Goal: Task Accomplishment & Management: Use online tool/utility

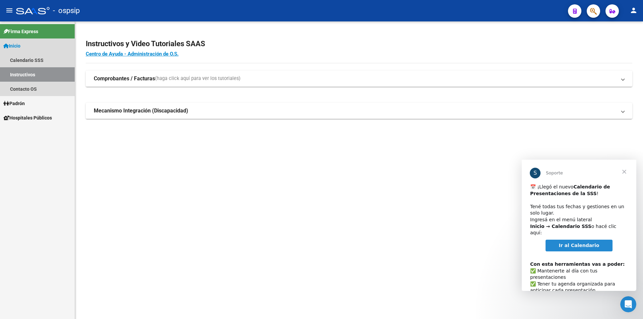
click at [20, 47] on span "Inicio" at bounding box center [11, 45] width 17 height 7
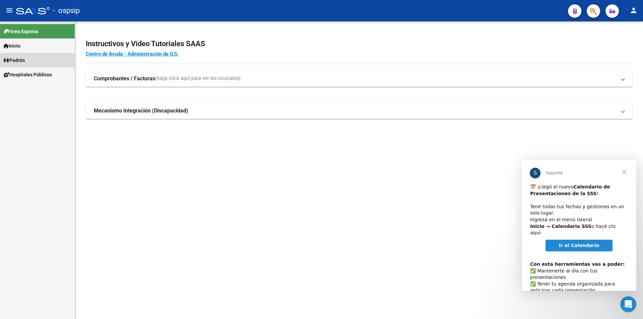
click at [23, 60] on span "Padrón" at bounding box center [13, 60] width 21 height 7
click at [38, 87] on link "Análisis Afiliado" at bounding box center [37, 89] width 75 height 14
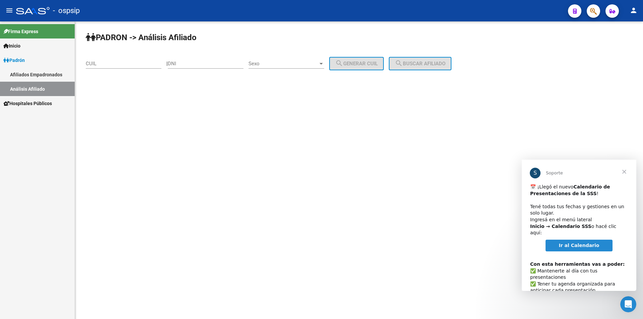
click at [224, 68] on div "DNI" at bounding box center [206, 61] width 76 height 14
click at [622, 174] on span "Cerrar" at bounding box center [624, 172] width 24 height 24
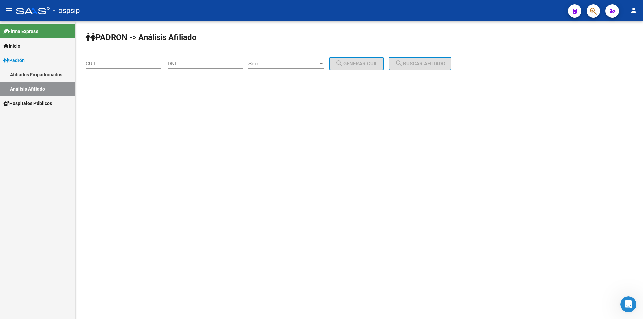
click at [199, 65] on input "DNI" at bounding box center [206, 64] width 76 height 6
type input "22633027"
click at [281, 63] on span "Sexo" at bounding box center [283, 64] width 70 height 6
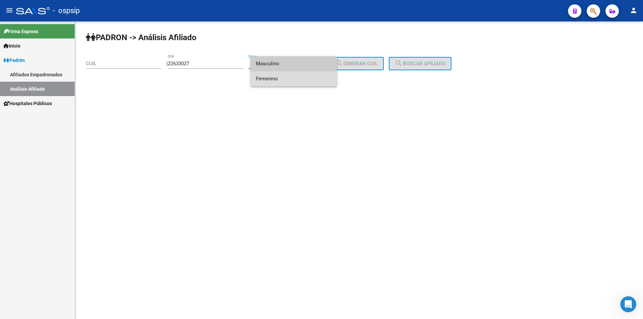
click at [293, 84] on span "Femenino" at bounding box center [294, 78] width 76 height 15
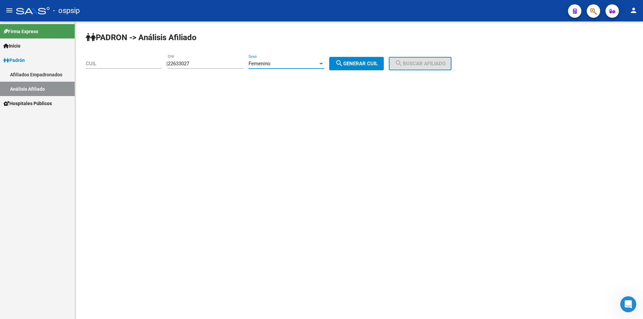
click at [355, 67] on button "search Generar CUIL" at bounding box center [356, 63] width 55 height 13
type input "27-22633027-0"
click at [426, 62] on span "search Buscar afiliado" at bounding box center [420, 64] width 51 height 6
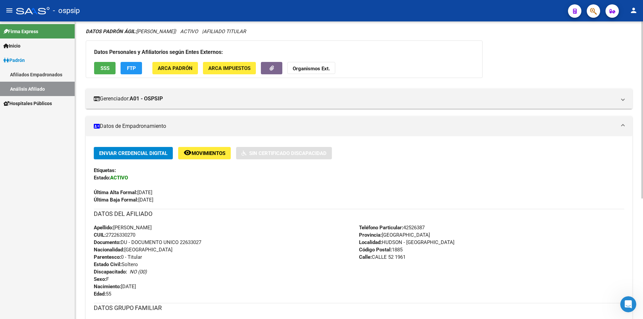
scroll to position [100, 0]
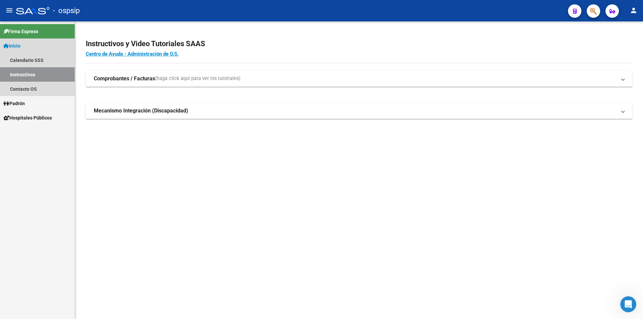
click at [20, 44] on span "Inicio" at bounding box center [11, 45] width 17 height 7
drag, startPoint x: 23, startPoint y: 44, endPoint x: 31, endPoint y: 61, distance: 18.7
click at [20, 43] on span "Inicio" at bounding box center [11, 45] width 17 height 7
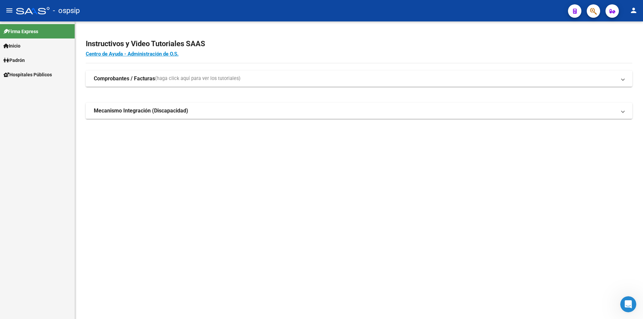
click at [24, 61] on span "Padrón" at bounding box center [13, 60] width 21 height 7
click at [48, 90] on link "Análisis Afiliado" at bounding box center [37, 89] width 75 height 14
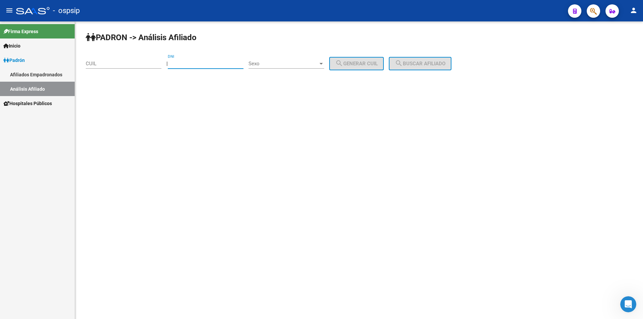
click at [197, 65] on input "DNI" at bounding box center [206, 64] width 76 height 6
type input "2380378"
click at [273, 63] on span "Sexo" at bounding box center [283, 64] width 70 height 6
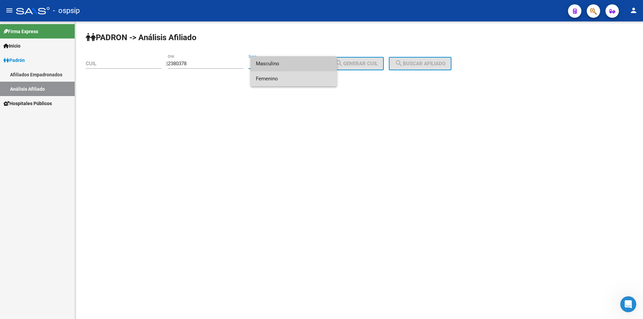
click at [280, 78] on span "Femenino" at bounding box center [294, 78] width 76 height 15
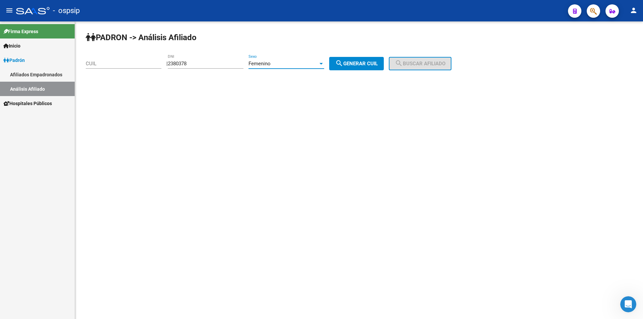
click at [363, 66] on span "search Generar CUIL" at bounding box center [356, 64] width 43 height 6
type input "27-02380378-5"
click at [419, 59] on button "search Buscar afiliado" at bounding box center [420, 63] width 63 height 13
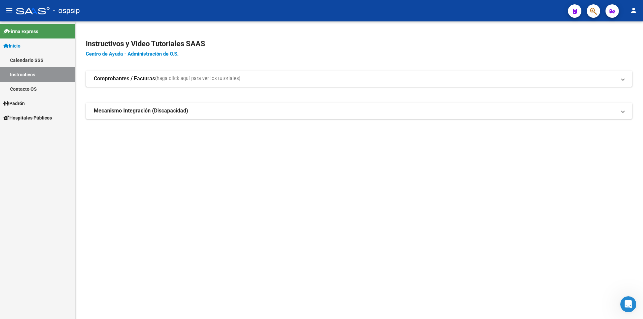
click at [33, 102] on link "Padrón" at bounding box center [37, 103] width 75 height 14
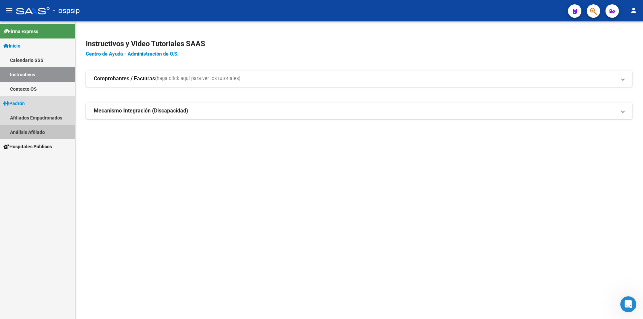
click at [45, 136] on link "Análisis Afiliado" at bounding box center [37, 132] width 75 height 14
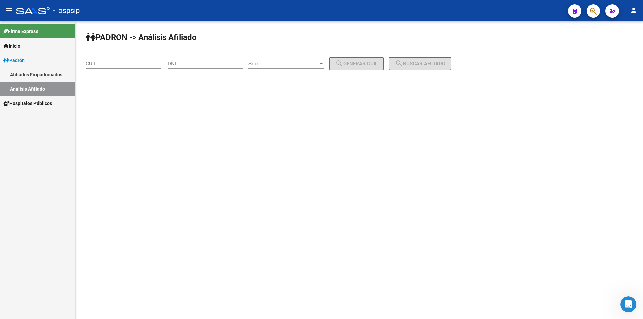
click at [212, 66] on input "DNI" at bounding box center [206, 64] width 76 height 6
type input "23806378"
click at [292, 64] on span "Sexo" at bounding box center [283, 64] width 70 height 6
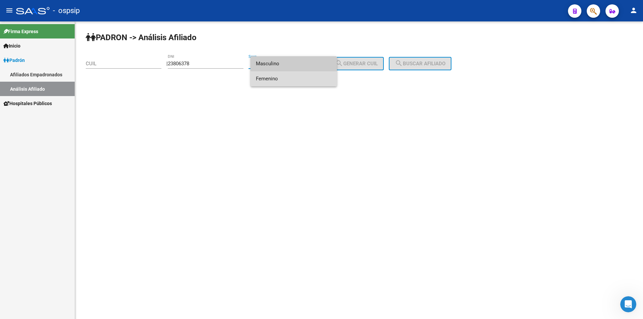
click at [298, 80] on span "Femenino" at bounding box center [294, 78] width 76 height 15
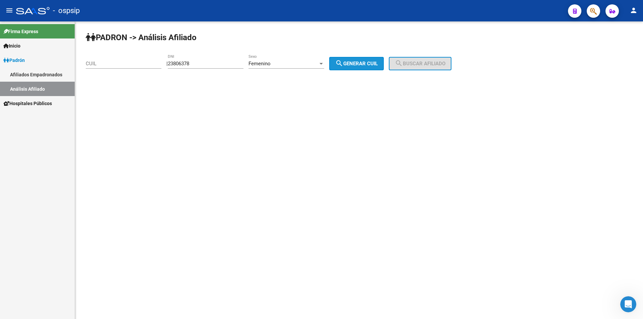
click at [352, 64] on span "search Generar CUIL" at bounding box center [356, 64] width 43 height 6
type input "27-23806378-2"
click at [429, 70] on div "PADRON -> Análisis Afiliado 27-23806378-2 CUIL | 23806378 DNI Femenino Sexo sea…" at bounding box center [359, 56] width 568 height 70
click at [430, 67] on button "search Buscar afiliado" at bounding box center [420, 63] width 63 height 13
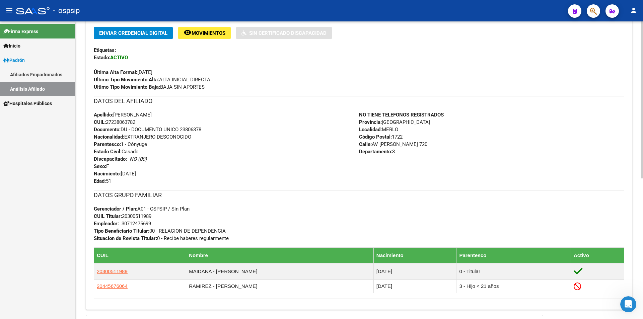
scroll to position [134, 0]
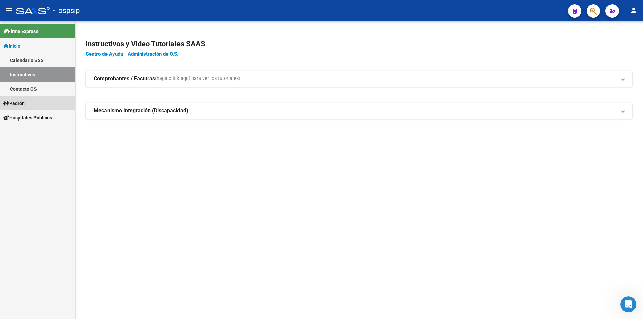
click at [25, 100] on span "Padrón" at bounding box center [13, 103] width 21 height 7
click at [25, 103] on span "Padrón" at bounding box center [13, 103] width 21 height 7
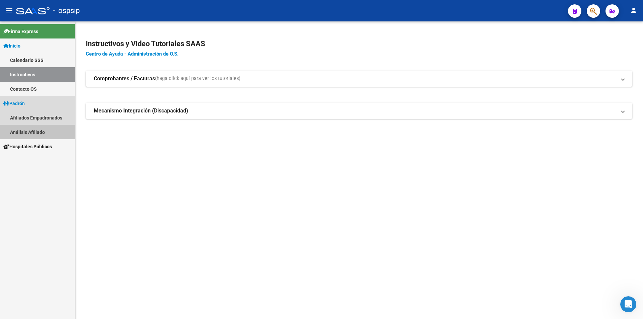
click at [29, 130] on link "Análisis Afiliado" at bounding box center [37, 132] width 75 height 14
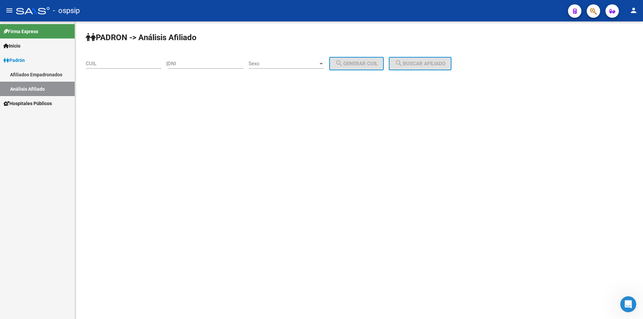
click at [183, 62] on input "DNI" at bounding box center [206, 64] width 76 height 6
click at [205, 66] on input "DNI" at bounding box center [206, 64] width 76 height 6
type input "28952133"
click at [277, 60] on div "Sexo Sexo" at bounding box center [286, 61] width 76 height 14
click at [282, 66] on span "Masculino" at bounding box center [294, 63] width 76 height 15
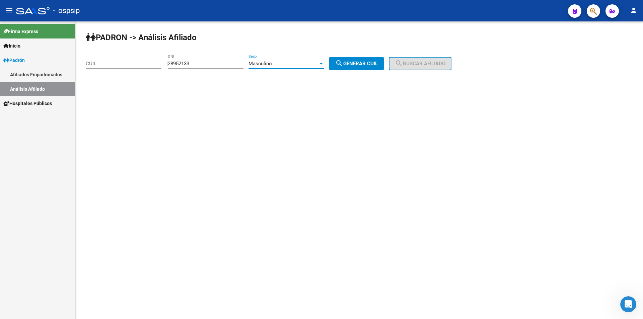
click at [369, 58] on button "search Generar CUIL" at bounding box center [356, 63] width 55 height 13
type input "20-28952133-0"
click at [403, 62] on mat-icon "search" at bounding box center [399, 63] width 8 height 8
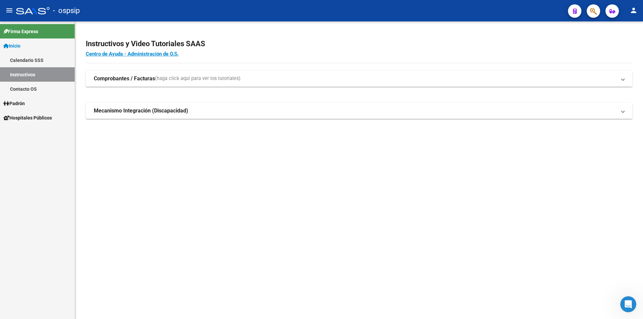
click at [20, 43] on span "Inicio" at bounding box center [11, 45] width 17 height 7
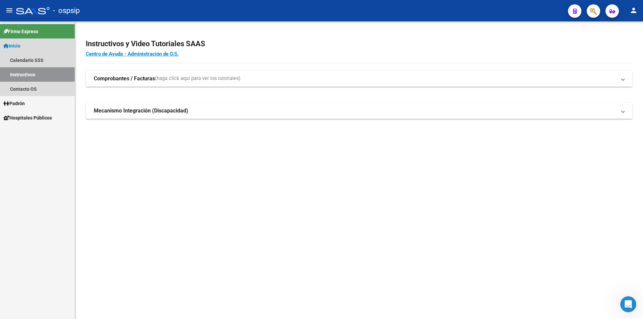
click at [36, 74] on link "Instructivos" at bounding box center [37, 74] width 75 height 14
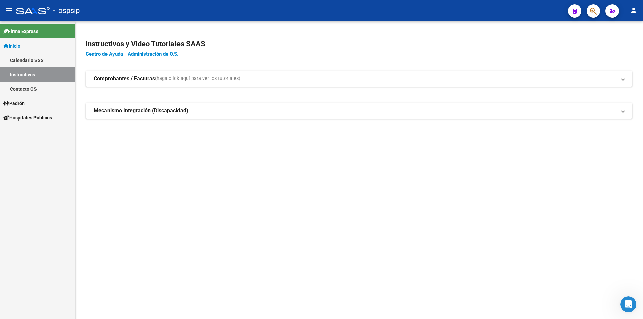
click at [32, 90] on link "Contacto OS" at bounding box center [37, 89] width 75 height 14
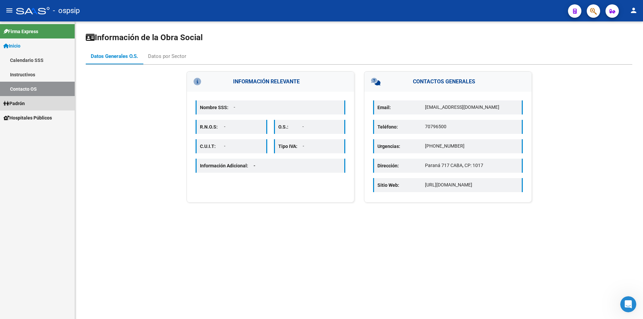
click at [31, 104] on link "Padrón" at bounding box center [37, 103] width 75 height 14
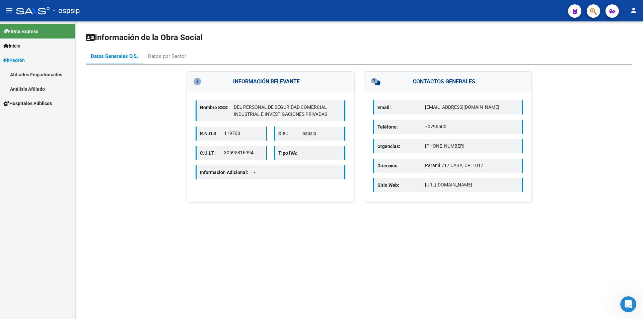
click at [28, 88] on link "Análisis Afiliado" at bounding box center [37, 89] width 75 height 14
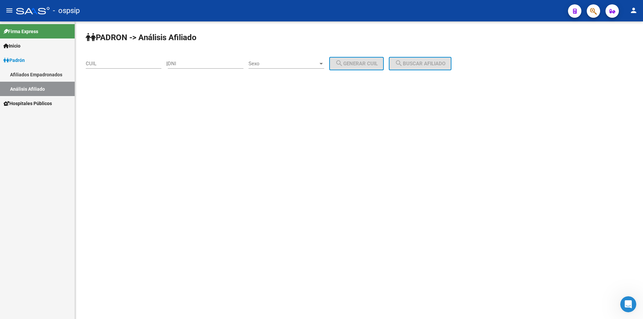
click at [125, 58] on div "CUIL" at bounding box center [124, 61] width 76 height 14
type input "27-28952133-5"
click at [426, 63] on span "search Buscar afiliado" at bounding box center [420, 64] width 51 height 6
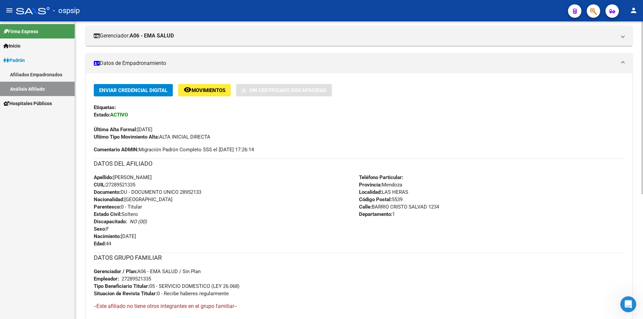
scroll to position [167, 0]
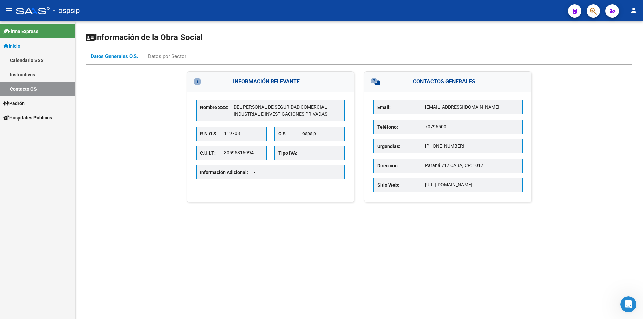
click at [33, 103] on link "Padrón" at bounding box center [37, 103] width 75 height 14
click at [19, 102] on span "Padrón" at bounding box center [13, 103] width 21 height 7
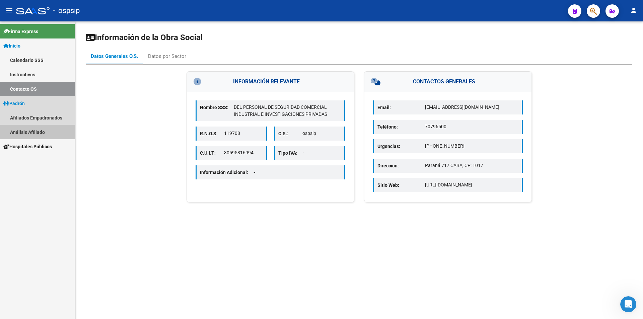
click at [33, 132] on link "Análisis Afiliado" at bounding box center [37, 132] width 75 height 14
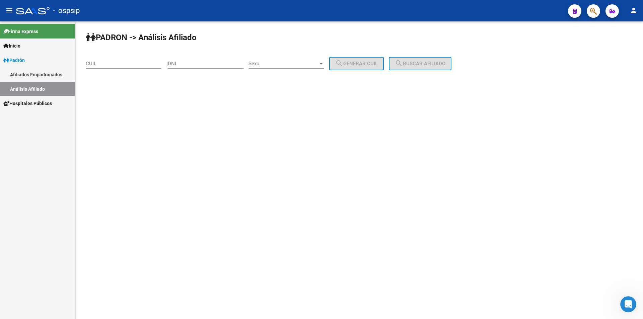
click at [204, 67] on div "DNI" at bounding box center [206, 61] width 76 height 14
type input "16486781"
click at [309, 63] on span "Sexo" at bounding box center [283, 64] width 70 height 6
click at [300, 68] on span "Masculino" at bounding box center [294, 63] width 76 height 15
click at [359, 66] on span "search Generar CUIL" at bounding box center [356, 64] width 43 height 6
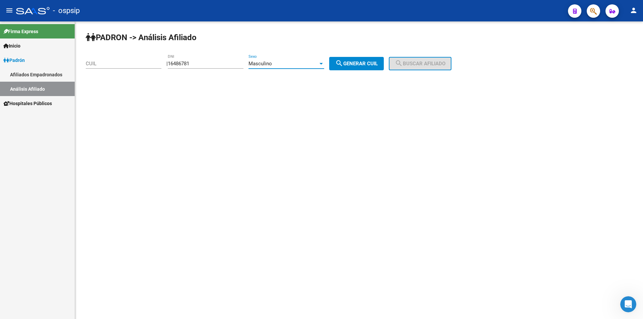
type input "20-16486781-2"
click at [412, 69] on button "search Buscar afiliado" at bounding box center [420, 63] width 63 height 13
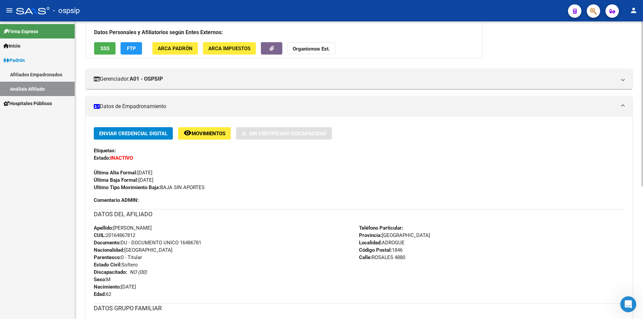
scroll to position [100, 0]
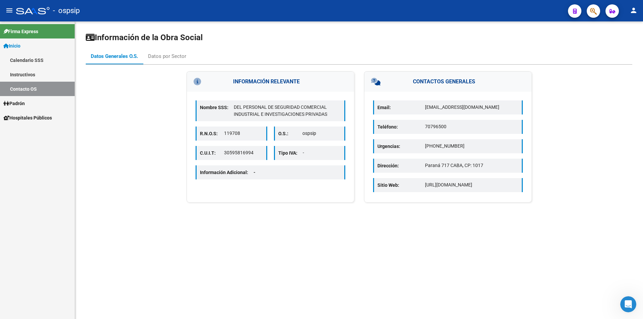
click at [23, 104] on span "Padrón" at bounding box center [13, 103] width 21 height 7
click at [30, 130] on link "Análisis Afiliado" at bounding box center [37, 132] width 75 height 14
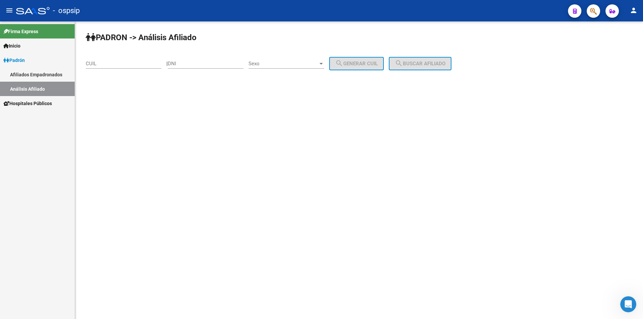
click at [35, 89] on link "Análisis Afiliado" at bounding box center [37, 89] width 75 height 14
click at [193, 65] on input "DNI" at bounding box center [206, 64] width 76 height 6
type input "16320185"
click at [280, 61] on span "Sexo" at bounding box center [283, 64] width 70 height 6
click at [284, 69] on span "Masculino" at bounding box center [294, 63] width 76 height 15
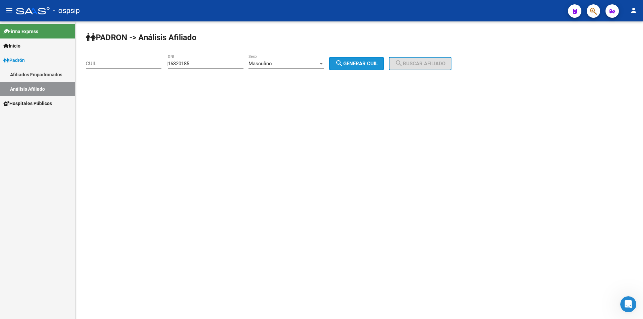
click at [343, 60] on mat-icon "search" at bounding box center [339, 63] width 8 height 8
type input "20-16320185-3"
click at [419, 62] on span "search Buscar afiliado" at bounding box center [420, 64] width 51 height 6
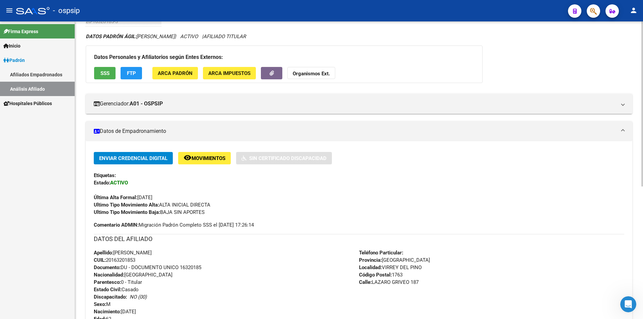
scroll to position [39, 0]
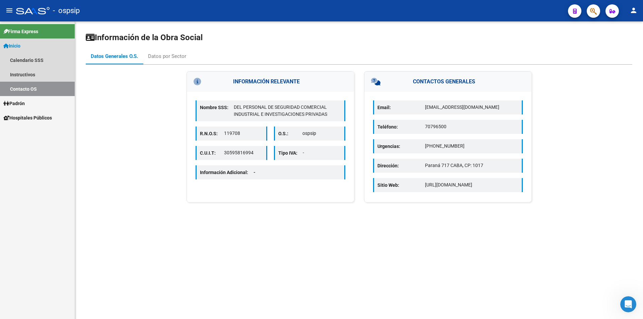
click at [20, 48] on span "Inicio" at bounding box center [11, 45] width 17 height 7
click at [17, 45] on span "Inicio" at bounding box center [11, 45] width 17 height 7
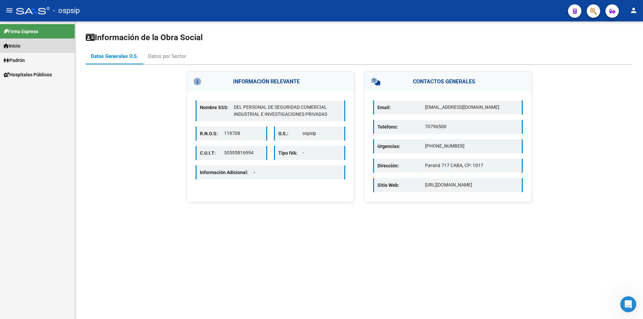
click at [17, 45] on span "Inicio" at bounding box center [11, 45] width 17 height 7
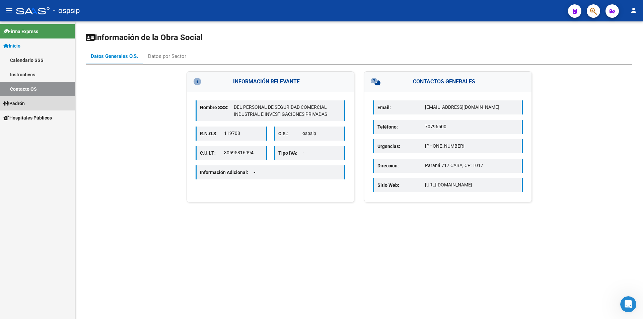
click at [25, 104] on span "Padrón" at bounding box center [13, 103] width 21 height 7
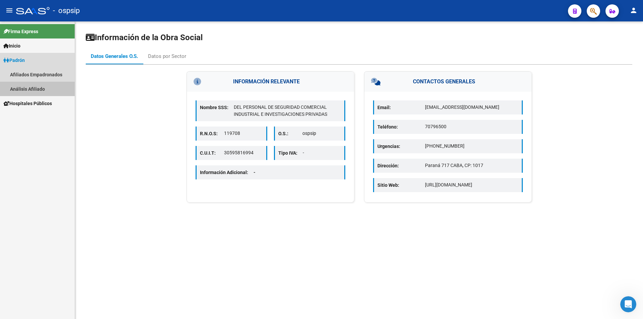
click at [28, 91] on link "Análisis Afiliado" at bounding box center [37, 89] width 75 height 14
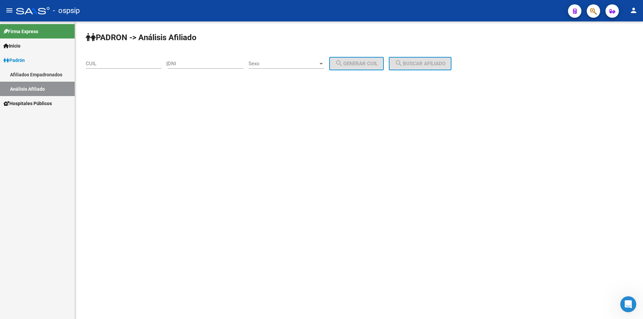
click at [183, 63] on input "DNI" at bounding box center [206, 64] width 76 height 6
type input "52164146"
click at [277, 66] on span "Sexo" at bounding box center [283, 64] width 70 height 6
click at [288, 66] on span "Masculino" at bounding box center [294, 63] width 76 height 15
click at [364, 61] on span "search Generar CUIL" at bounding box center [356, 64] width 43 height 6
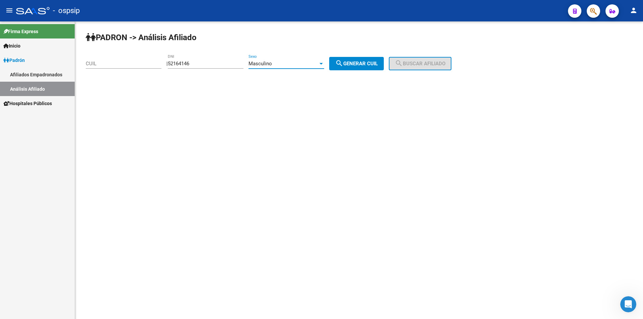
type input "20-52164146-1"
click at [431, 60] on button "search Buscar afiliado" at bounding box center [420, 63] width 63 height 13
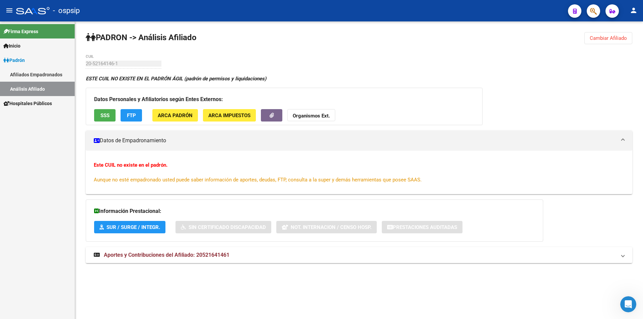
click at [24, 62] on span "Padrón" at bounding box center [13, 60] width 21 height 7
click at [35, 86] on link "Análisis Afiliado" at bounding box center [37, 89] width 75 height 14
click at [35, 91] on link "Análisis Afiliado" at bounding box center [37, 89] width 75 height 14
click at [33, 91] on link "Análisis Afiliado" at bounding box center [37, 89] width 75 height 14
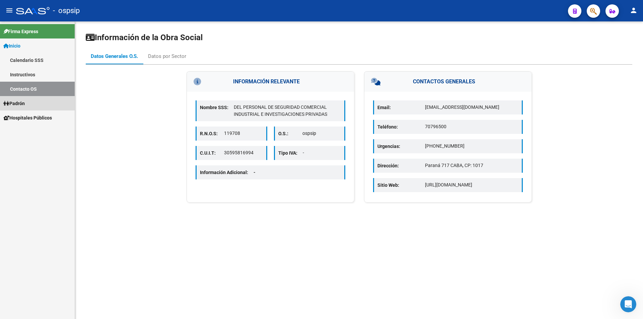
click at [25, 104] on span "Padrón" at bounding box center [13, 103] width 21 height 7
click at [40, 132] on link "Análisis Afiliado" at bounding box center [37, 132] width 75 height 14
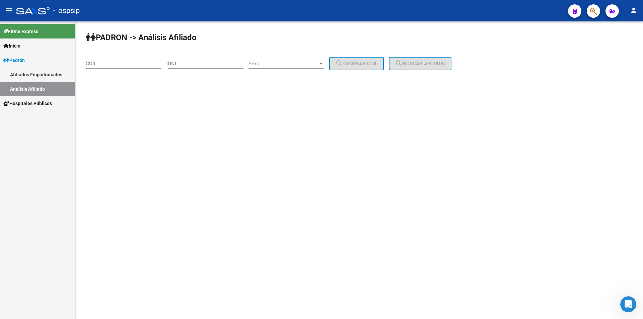
click at [230, 67] on div "DNI" at bounding box center [206, 61] width 76 height 14
type input "52164146"
click at [295, 62] on span "Sexo" at bounding box center [283, 64] width 70 height 6
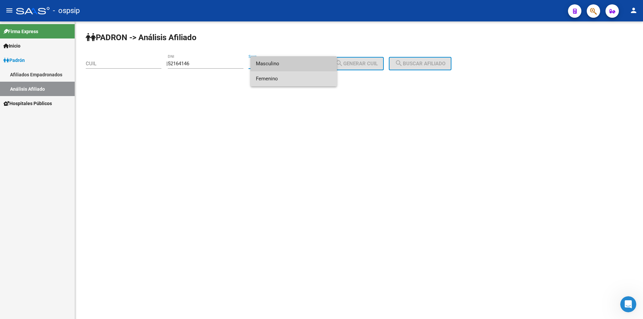
click at [301, 76] on span "Femenino" at bounding box center [294, 78] width 76 height 15
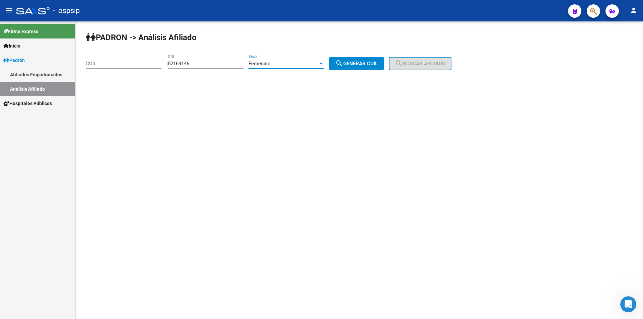
click at [355, 70] on div "PADRON -> Análisis Afiliado CUIL | 52164146 DNI Femenino Sexo search Generar CU…" at bounding box center [359, 56] width 568 height 70
click at [362, 70] on div "PADRON -> Análisis Afiliado CUIL | 52164146 DNI Femenino Sexo search Generar CU…" at bounding box center [359, 56] width 568 height 70
click at [369, 64] on span "search Generar CUIL" at bounding box center [356, 64] width 43 height 6
type input "27-52164146-6"
click at [416, 65] on span "search Buscar afiliado" at bounding box center [420, 64] width 51 height 6
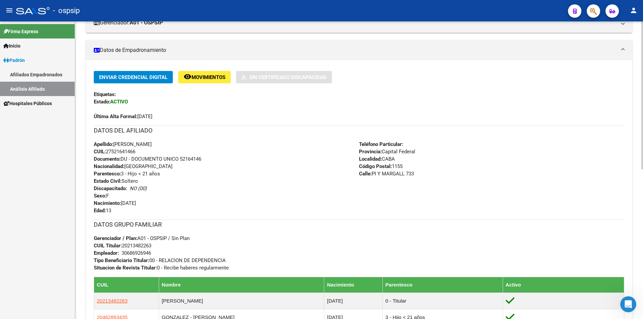
scroll to position [134, 0]
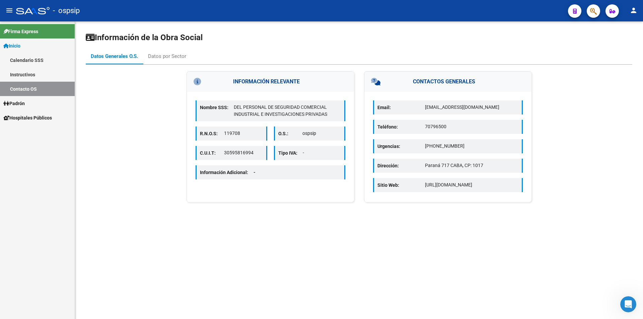
click at [18, 47] on span "Inicio" at bounding box center [11, 45] width 17 height 7
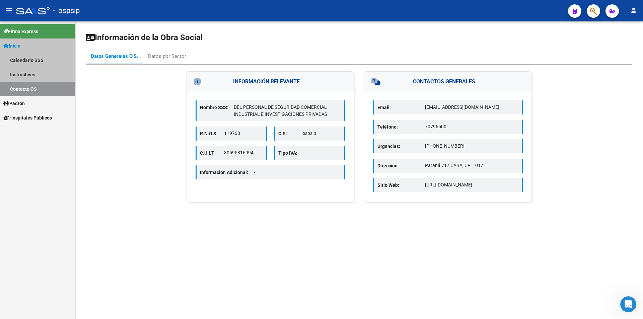
click at [18, 47] on span "Inicio" at bounding box center [11, 45] width 17 height 7
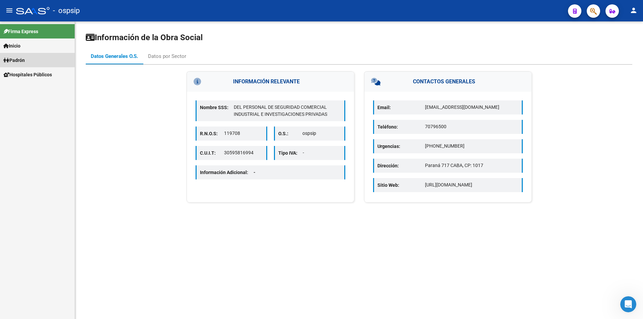
click at [23, 63] on span "Padrón" at bounding box center [13, 60] width 21 height 7
click at [34, 88] on link "Análisis Afiliado" at bounding box center [37, 89] width 75 height 14
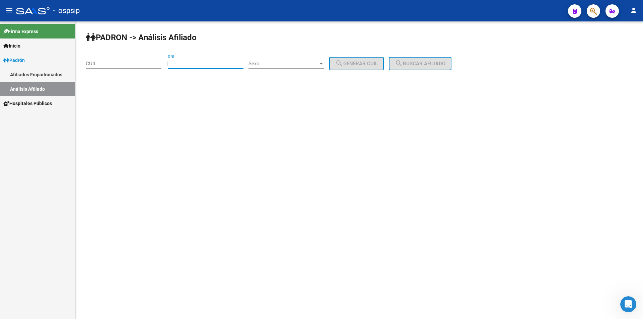
click at [218, 63] on input "DNI" at bounding box center [206, 64] width 76 height 6
type input "45920339"
click at [295, 60] on div "Sexo Sexo" at bounding box center [286, 61] width 76 height 14
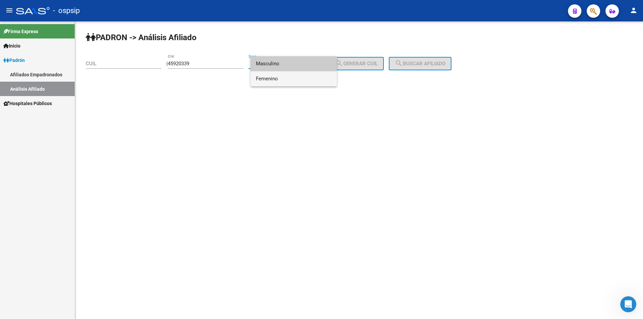
click at [295, 77] on span "Femenino" at bounding box center [294, 78] width 76 height 15
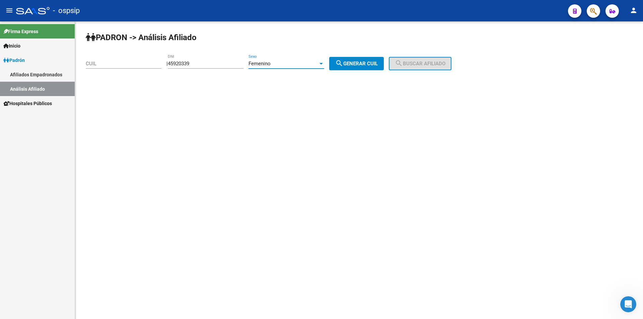
click at [365, 68] on button "search Generar CUIL" at bounding box center [356, 63] width 55 height 13
type input "27-45920339-2"
click at [403, 62] on mat-icon "search" at bounding box center [399, 63] width 8 height 8
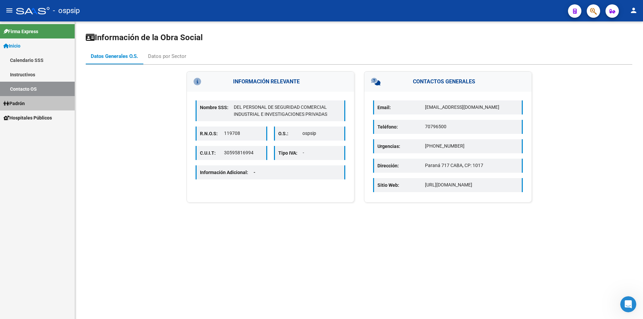
click at [30, 103] on link "Padrón" at bounding box center [37, 103] width 75 height 14
click at [19, 104] on span "Padrón" at bounding box center [13, 103] width 21 height 7
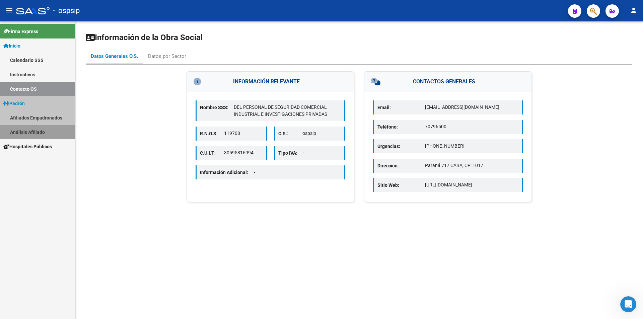
click at [45, 129] on link "Análisis Afiliado" at bounding box center [37, 132] width 75 height 14
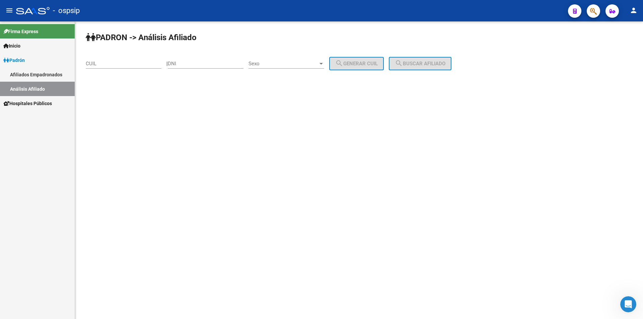
click at [202, 60] on div "DNI" at bounding box center [206, 61] width 76 height 14
type input "45920339"
click at [310, 62] on span "Sexo" at bounding box center [283, 64] width 70 height 6
click at [301, 69] on span "Masculino" at bounding box center [294, 63] width 76 height 15
click at [355, 67] on button "search Generar CUIL" at bounding box center [356, 63] width 55 height 13
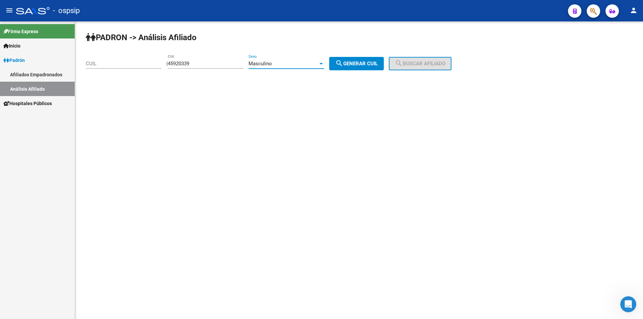
type input "20-45920339-8"
click at [403, 64] on mat-icon "search" at bounding box center [399, 63] width 8 height 8
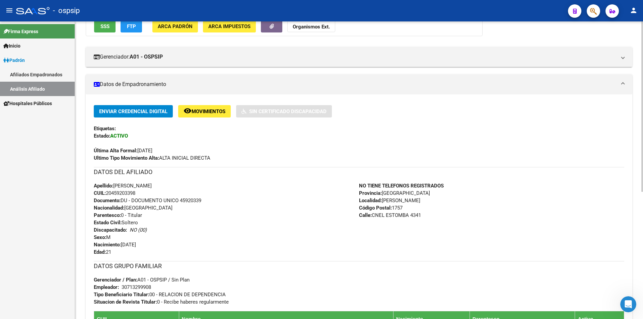
scroll to position [100, 0]
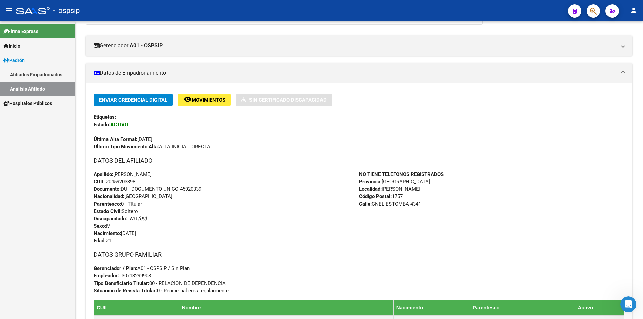
click at [25, 59] on span "Padrón" at bounding box center [13, 60] width 21 height 7
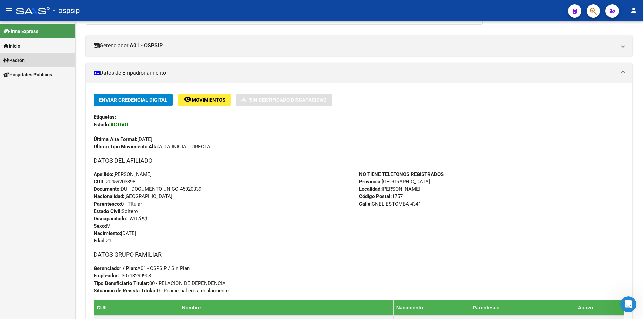
click at [25, 59] on span "Padrón" at bounding box center [13, 60] width 21 height 7
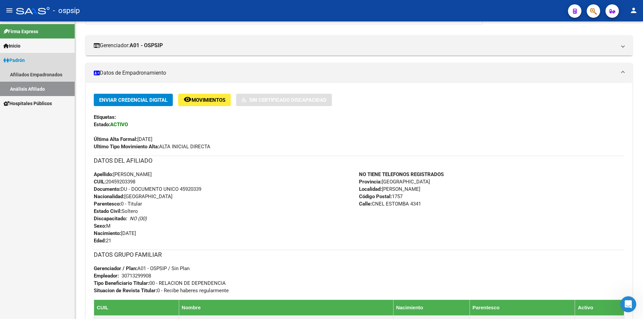
click at [33, 95] on link "Análisis Afiliado" at bounding box center [37, 89] width 75 height 14
click at [30, 92] on link "Análisis Afiliado" at bounding box center [37, 89] width 75 height 14
click at [21, 57] on span "Padrón" at bounding box center [13, 60] width 21 height 7
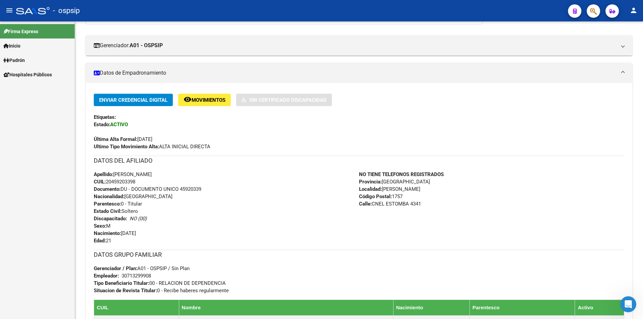
click at [22, 59] on span "Padrón" at bounding box center [13, 60] width 21 height 7
click at [40, 89] on link "Análisis Afiliado" at bounding box center [37, 89] width 75 height 14
click at [41, 90] on link "Análisis Afiliado" at bounding box center [37, 89] width 75 height 14
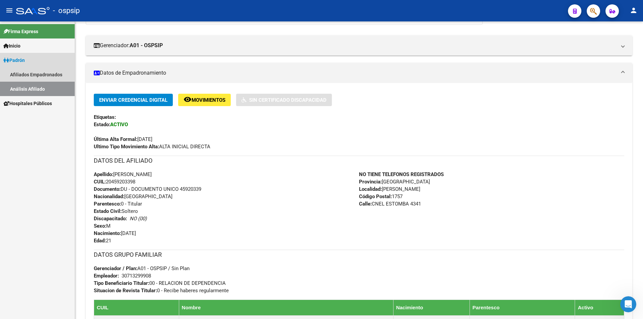
click at [19, 59] on span "Padrón" at bounding box center [13, 60] width 21 height 7
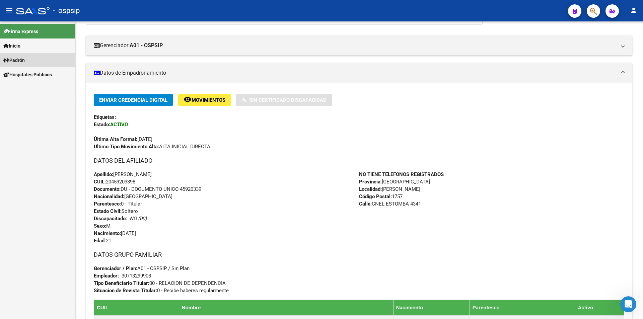
click at [18, 59] on span "Padrón" at bounding box center [13, 60] width 21 height 7
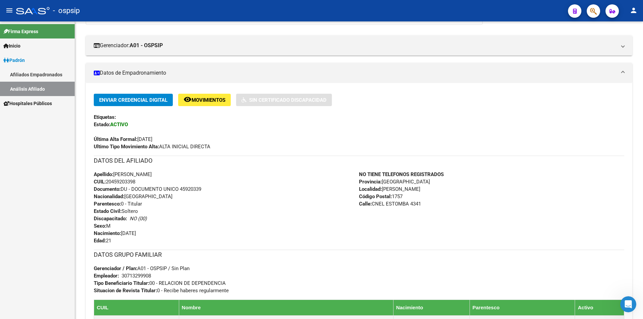
click at [0, 164] on div "Firma Express Inicio Calendario SSS Instructivos Contacto OS Padrón Afiliados E…" at bounding box center [37, 170] width 75 height 298
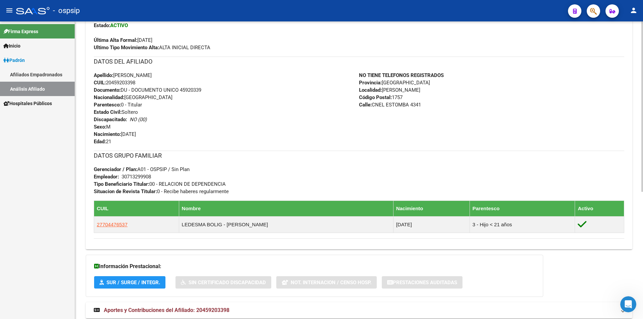
scroll to position [201, 0]
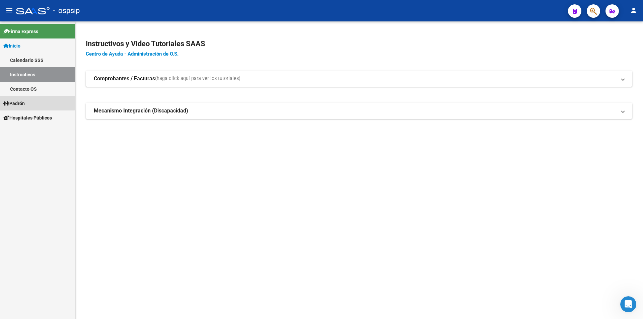
click at [33, 103] on link "Padrón" at bounding box center [37, 103] width 75 height 14
click at [40, 130] on link "Análisis Afiliado" at bounding box center [37, 132] width 75 height 14
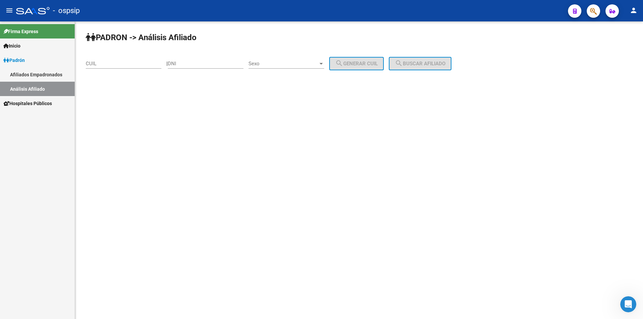
click at [204, 66] on input "DNI" at bounding box center [206, 64] width 76 height 6
type input "22589417"
click at [288, 65] on span "Sexo" at bounding box center [283, 64] width 70 height 6
click at [274, 113] on div at bounding box center [321, 159] width 643 height 319
click at [288, 60] on div "Sexo Sexo" at bounding box center [286, 61] width 76 height 14
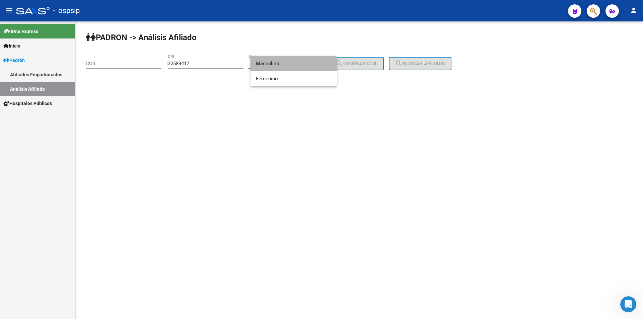
click at [293, 67] on span "Masculino" at bounding box center [294, 63] width 76 height 15
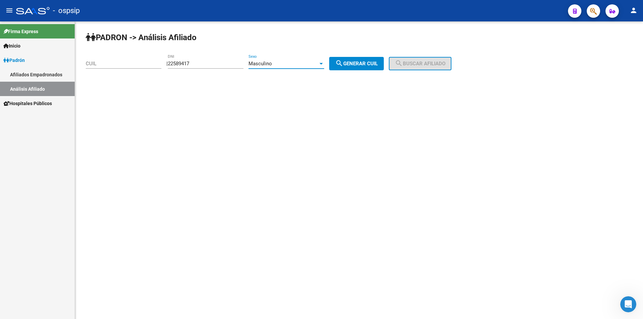
click at [361, 67] on button "search Generar CUIL" at bounding box center [356, 63] width 55 height 13
type input "20-22589417-6"
click at [423, 65] on span "search Buscar afiliado" at bounding box center [420, 64] width 51 height 6
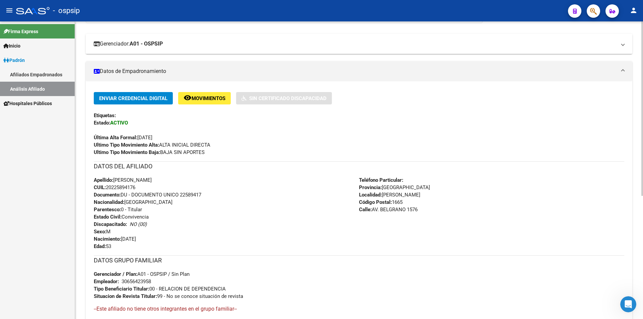
scroll to position [167, 0]
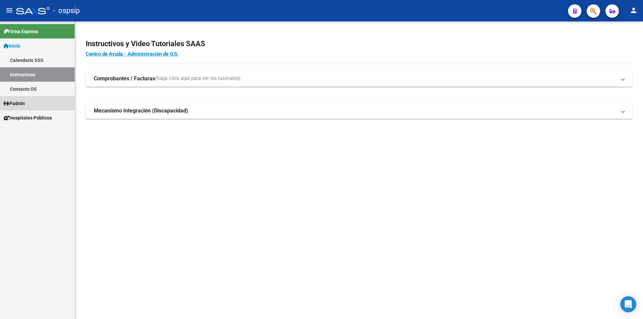
click at [29, 103] on link "Padrón" at bounding box center [37, 103] width 75 height 14
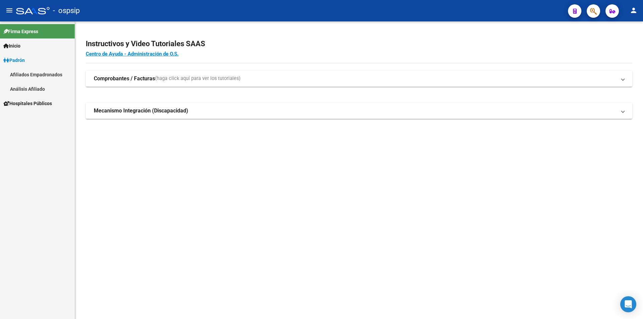
click at [41, 90] on link "Análisis Afiliado" at bounding box center [37, 89] width 75 height 14
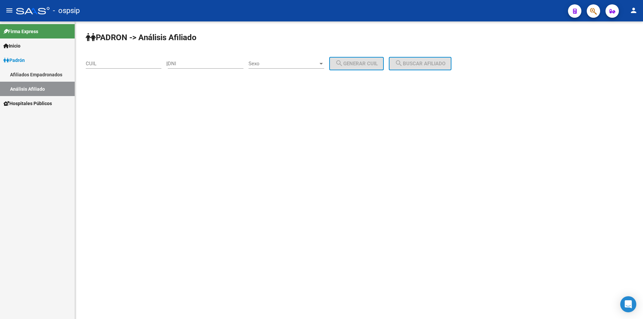
click at [198, 62] on input "DNI" at bounding box center [206, 64] width 76 height 6
type input "45920339"
click at [286, 67] on div "Sexo Sexo" at bounding box center [286, 61] width 76 height 14
click at [286, 68] on span "Masculino" at bounding box center [294, 63] width 76 height 15
click at [368, 66] on span "search Generar CUIL" at bounding box center [356, 64] width 43 height 6
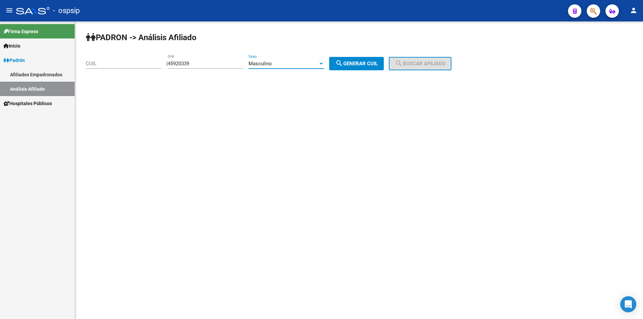
type input "20-45920339-8"
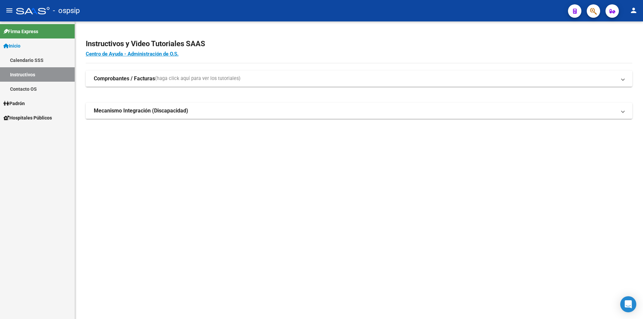
click at [30, 105] on link "Padrón" at bounding box center [37, 103] width 75 height 14
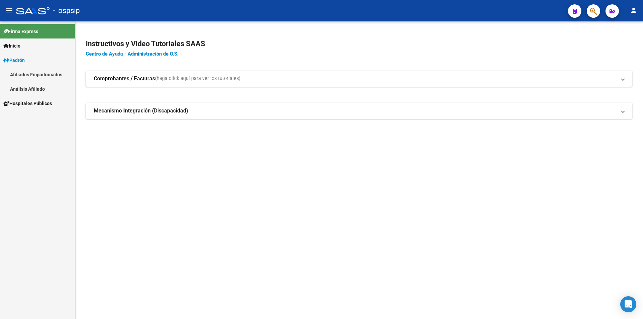
click at [34, 90] on link "Análisis Afiliado" at bounding box center [37, 89] width 75 height 14
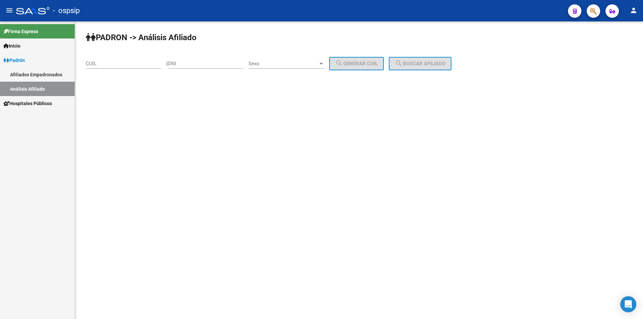
click at [206, 63] on input "DNI" at bounding box center [206, 64] width 76 height 6
click at [275, 62] on span "Sexo" at bounding box center [283, 64] width 70 height 6
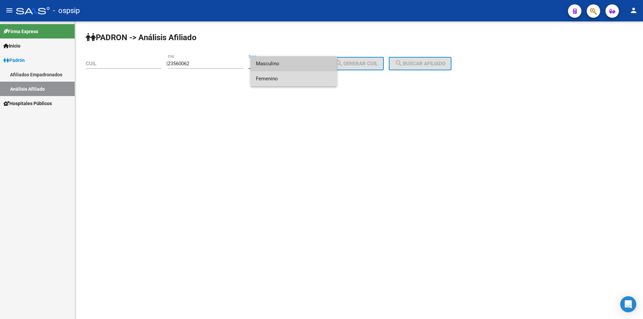
click at [287, 81] on span "Femenino" at bounding box center [294, 78] width 76 height 15
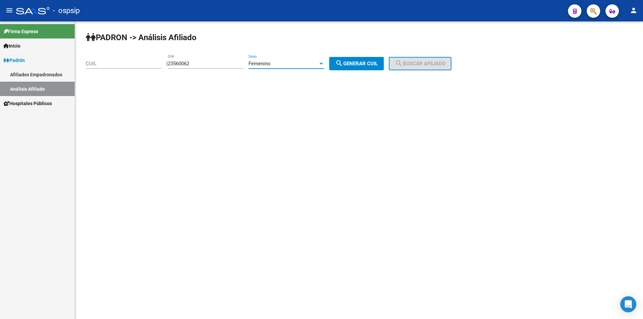
click at [286, 65] on div "Femenino" at bounding box center [283, 64] width 70 height 6
click at [227, 65] on div at bounding box center [321, 159] width 643 height 319
click at [223, 55] on div "23560062 DNI" at bounding box center [206, 61] width 76 height 14
drag, startPoint x: 213, startPoint y: 63, endPoint x: 223, endPoint y: 71, distance: 12.7
click at [213, 64] on input "23560062" at bounding box center [206, 64] width 76 height 6
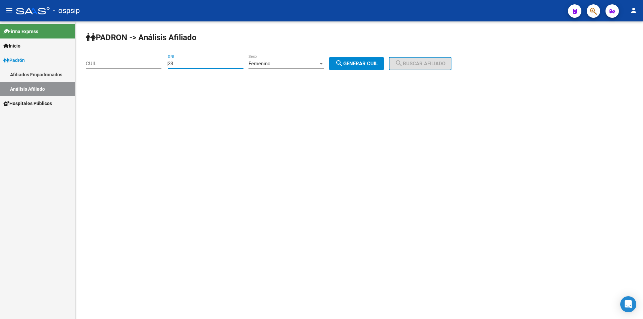
type input "2"
click at [285, 56] on div "Femenino Sexo" at bounding box center [286, 61] width 76 height 14
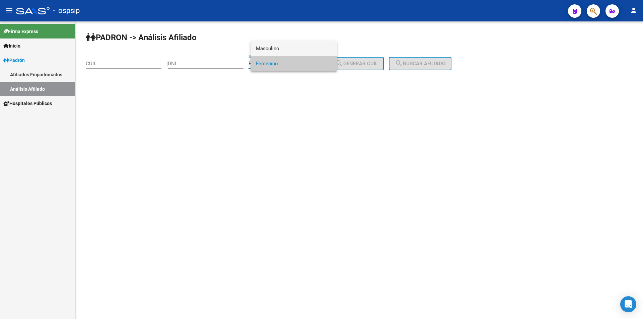
click at [308, 58] on div "Masculino Femenino" at bounding box center [293, 56] width 86 height 30
drag, startPoint x: 245, startPoint y: 203, endPoint x: 237, endPoint y: 203, distance: 7.4
click at [242, 204] on div at bounding box center [321, 159] width 643 height 319
click at [291, 66] on div "Femenino" at bounding box center [283, 64] width 70 height 6
click at [196, 64] on div at bounding box center [321, 159] width 643 height 319
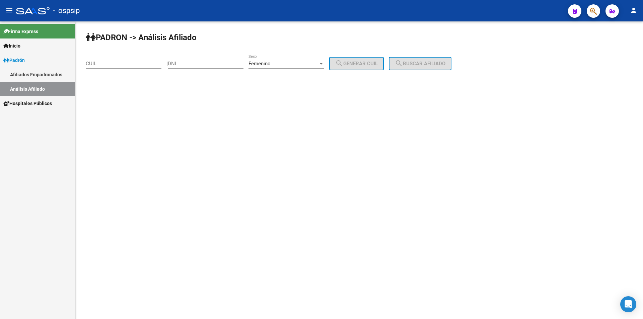
click at [205, 67] on div "DNI" at bounding box center [206, 61] width 76 height 14
type input "42545130"
click at [271, 64] on span "Femenino" at bounding box center [259, 64] width 22 height 6
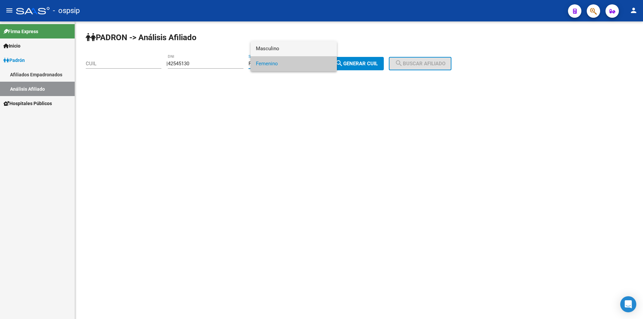
click at [286, 47] on span "Masculino" at bounding box center [294, 48] width 76 height 15
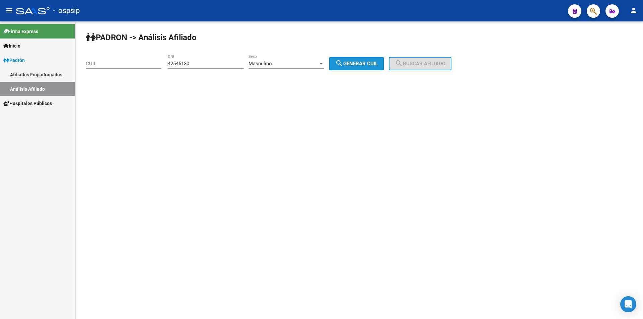
click at [360, 62] on span "search Generar CUIL" at bounding box center [356, 64] width 43 height 6
type input "20-42545130-9"
click at [415, 64] on span "search Buscar afiliado" at bounding box center [420, 64] width 51 height 6
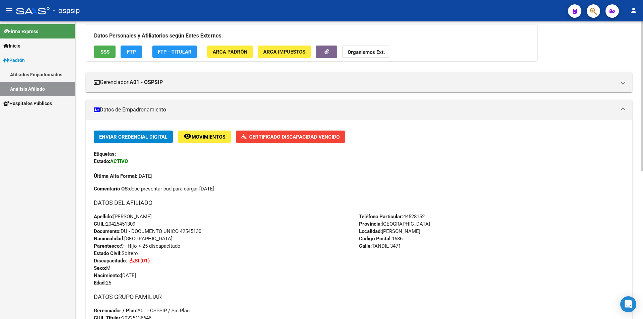
scroll to position [134, 0]
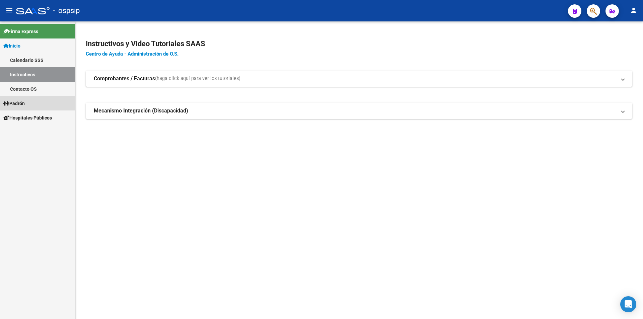
click at [21, 103] on span "Padrón" at bounding box center [13, 103] width 21 height 7
click at [39, 129] on link "Análisis Afiliado" at bounding box center [37, 132] width 75 height 14
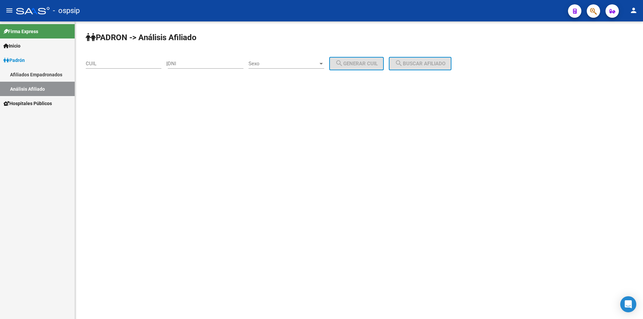
click at [199, 65] on input "DNI" at bounding box center [206, 64] width 76 height 6
type input "17198414"
click at [305, 60] on div "Sexo Sexo" at bounding box center [286, 61] width 76 height 14
click at [291, 68] on span "Masculino" at bounding box center [294, 63] width 76 height 15
click at [373, 63] on span "search Generar CUIL" at bounding box center [356, 64] width 43 height 6
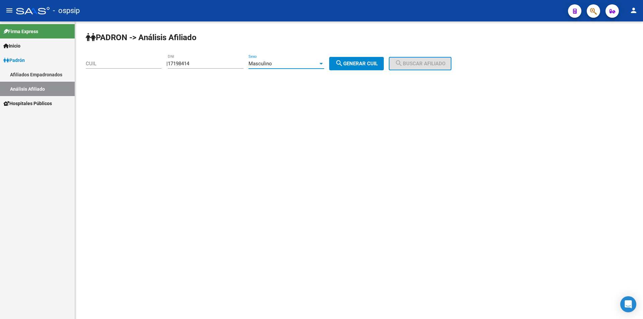
type input "23-17198414-9"
click at [416, 62] on span "search Buscar afiliado" at bounding box center [420, 64] width 51 height 6
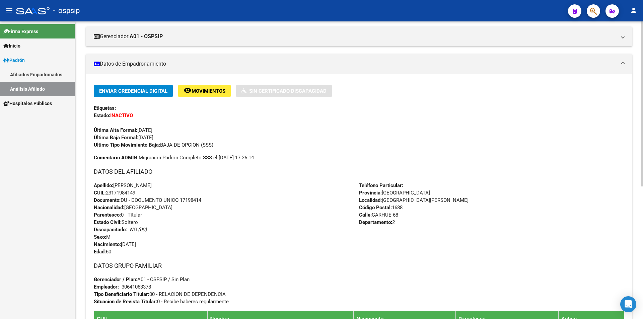
scroll to position [134, 0]
